Goal: Task Accomplishment & Management: Use online tool/utility

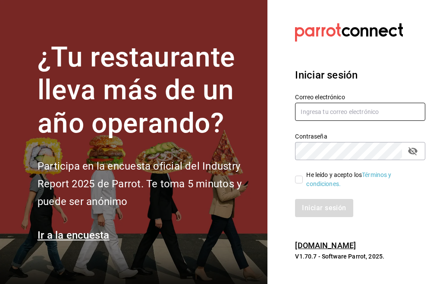
type input "[EMAIL_ADDRESS][DOMAIN_NAME]"
click at [298, 182] on input "He leído y acepto los Términos y condiciones." at bounding box center [299, 180] width 8 height 8
checkbox input "true"
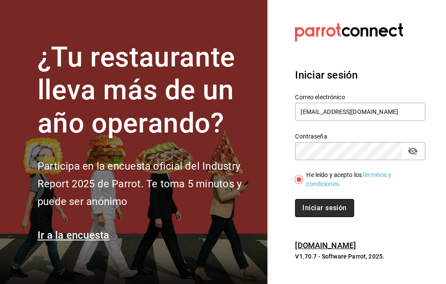
click at [323, 201] on button "Iniciar sesión" at bounding box center [324, 208] width 59 height 18
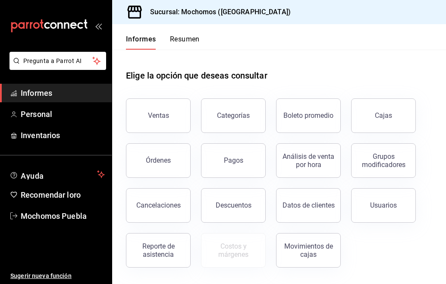
click at [180, 43] on font "Resumen" at bounding box center [185, 39] width 30 height 9
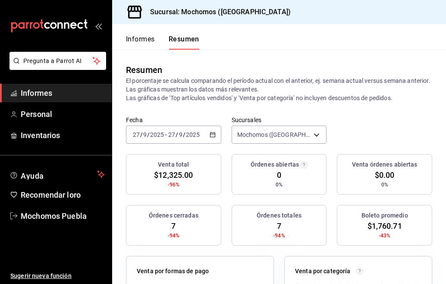
click at [210, 136] on icon "button" at bounding box center [213, 135] width 6 height 6
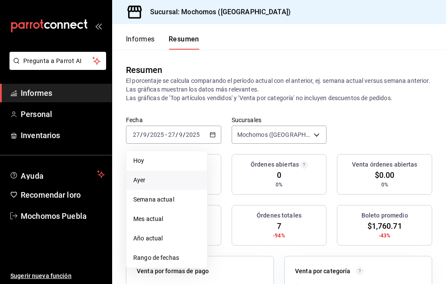
click at [151, 182] on span "Ayer" at bounding box center [166, 180] width 67 height 9
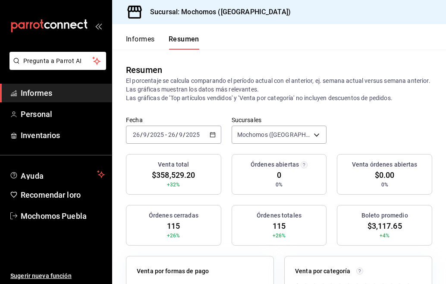
click at [140, 43] on font "Informes" at bounding box center [140, 39] width 29 height 8
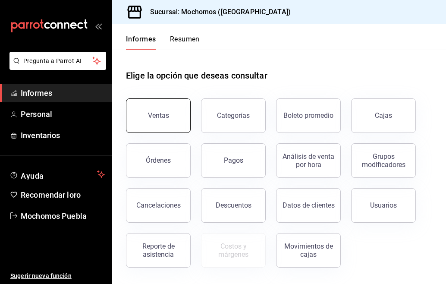
click at [155, 103] on button "Ventas" at bounding box center [158, 115] width 65 height 35
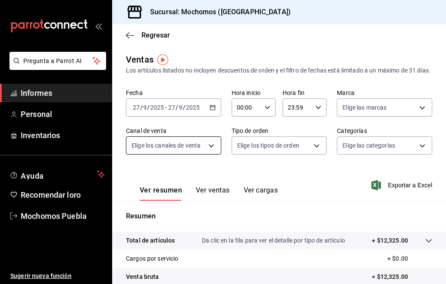
click at [210, 154] on body "Pregunta a Parrot AI Informes Personal Inventarios Ayuda Recomendar loro Mochom…" at bounding box center [223, 142] width 446 height 284
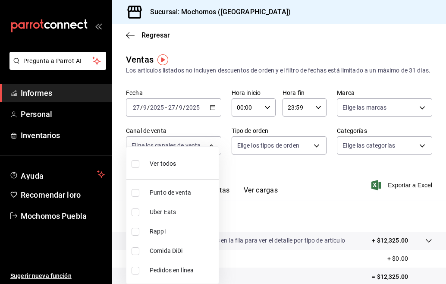
click at [177, 164] on li "Ver todos" at bounding box center [172, 162] width 92 height 25
type input "PARROT,UBER_EATS,RAPPI,DIDI_FOOD,ONLINE"
checkbox input "true"
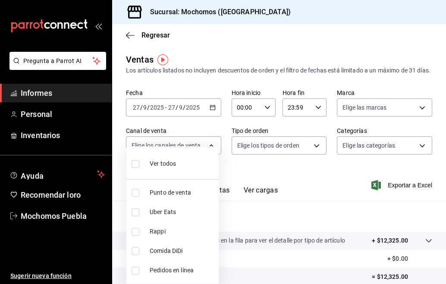
checkbox input "true"
click at [213, 115] on div at bounding box center [223, 142] width 446 height 284
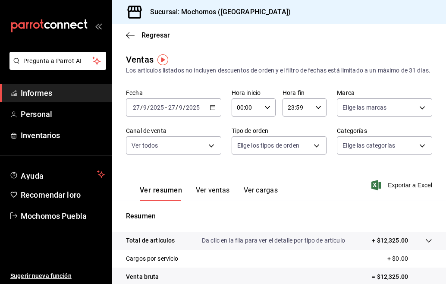
click at [210, 110] on icon "button" at bounding box center [213, 107] width 6 height 6
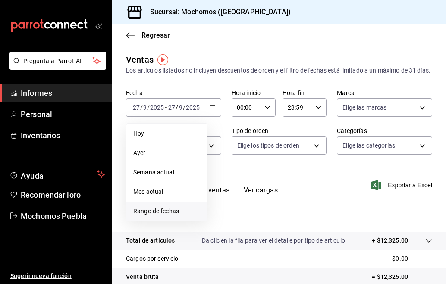
click at [156, 216] on span "Rango de fechas" at bounding box center [166, 211] width 67 height 9
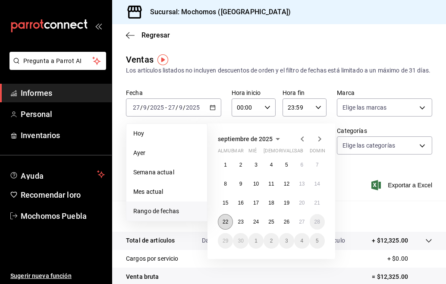
click at [224, 225] on font "22" at bounding box center [226, 222] width 6 height 6
click at [300, 225] on font "27" at bounding box center [302, 222] width 6 height 6
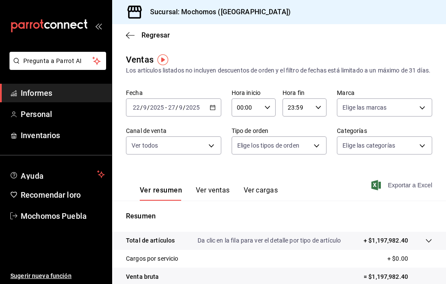
click at [388, 188] on font "Exportar a Excel" at bounding box center [410, 185] width 44 height 7
